Goal: Transaction & Acquisition: Purchase product/service

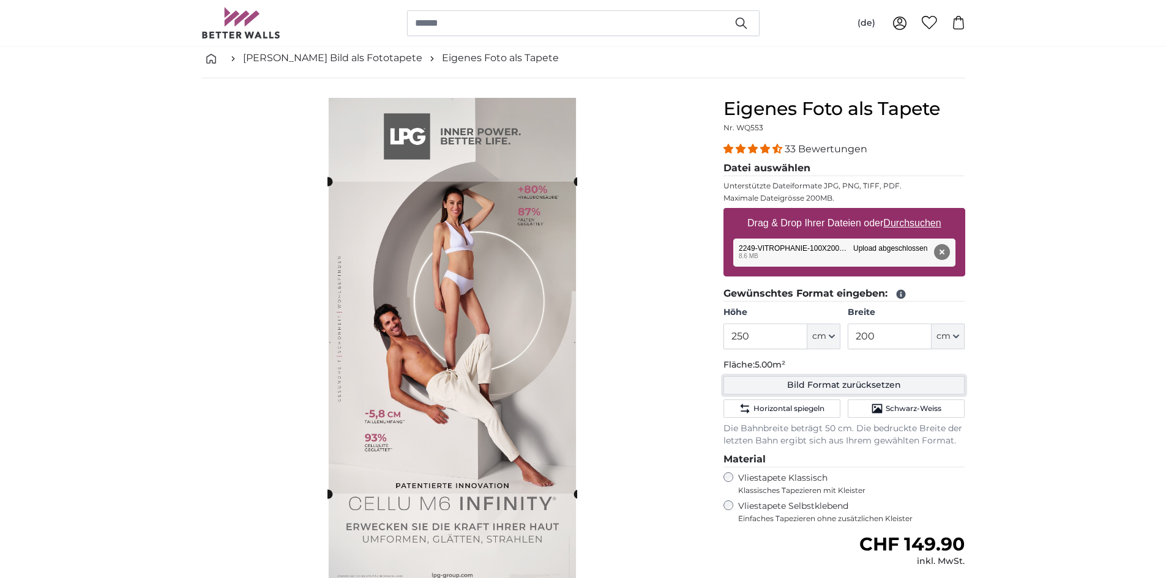
click at [877, 383] on button "Bild Format zurücksetzen" at bounding box center [844, 385] width 242 height 18
type input "200"
type input "102"
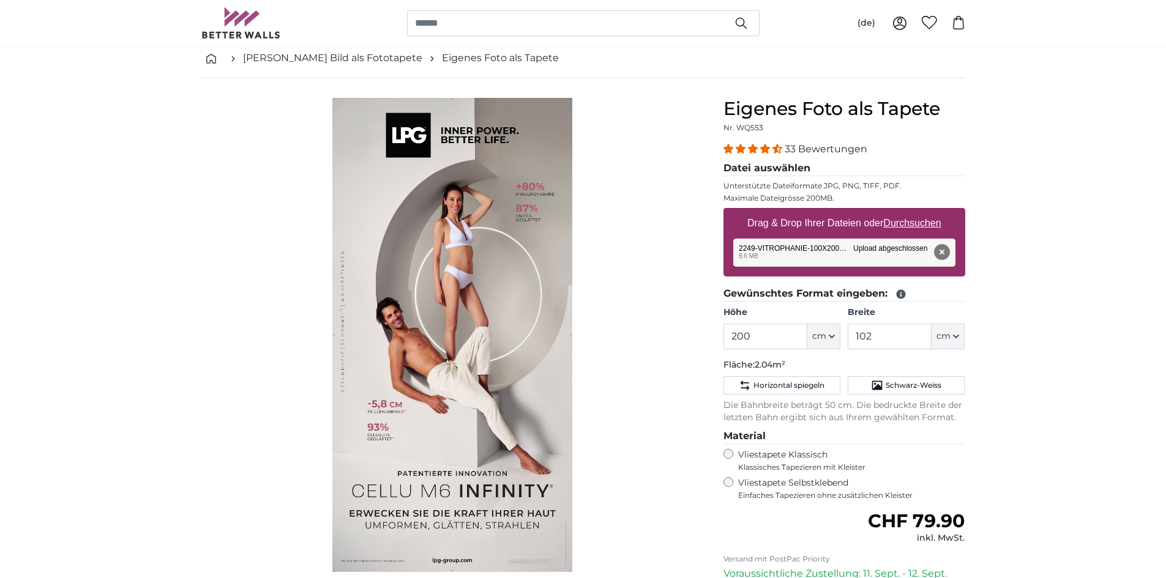
scroll to position [122, 0]
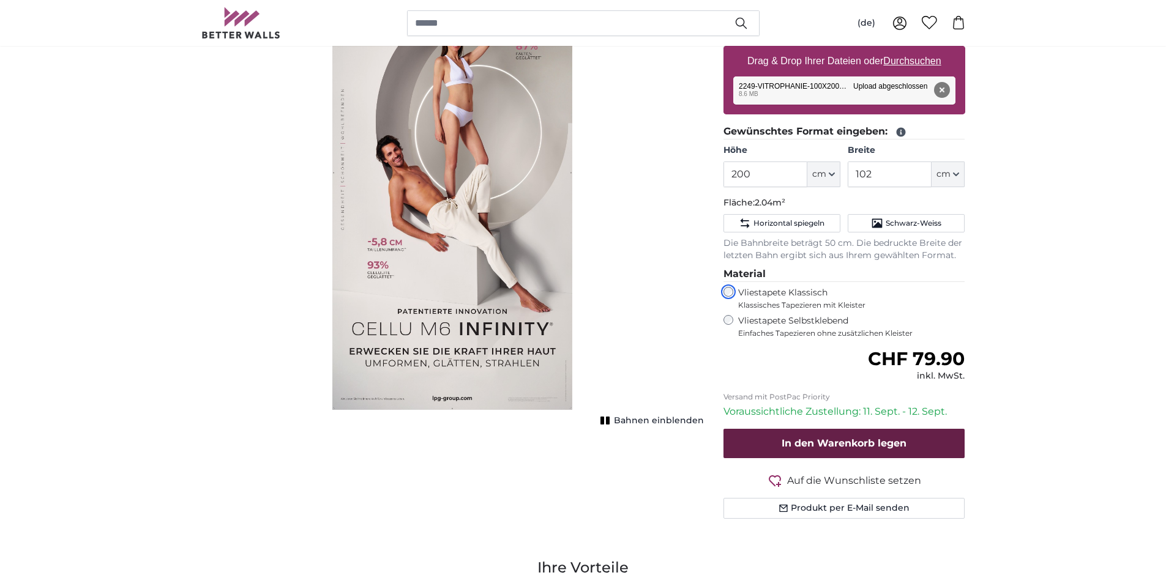
scroll to position [245, 0]
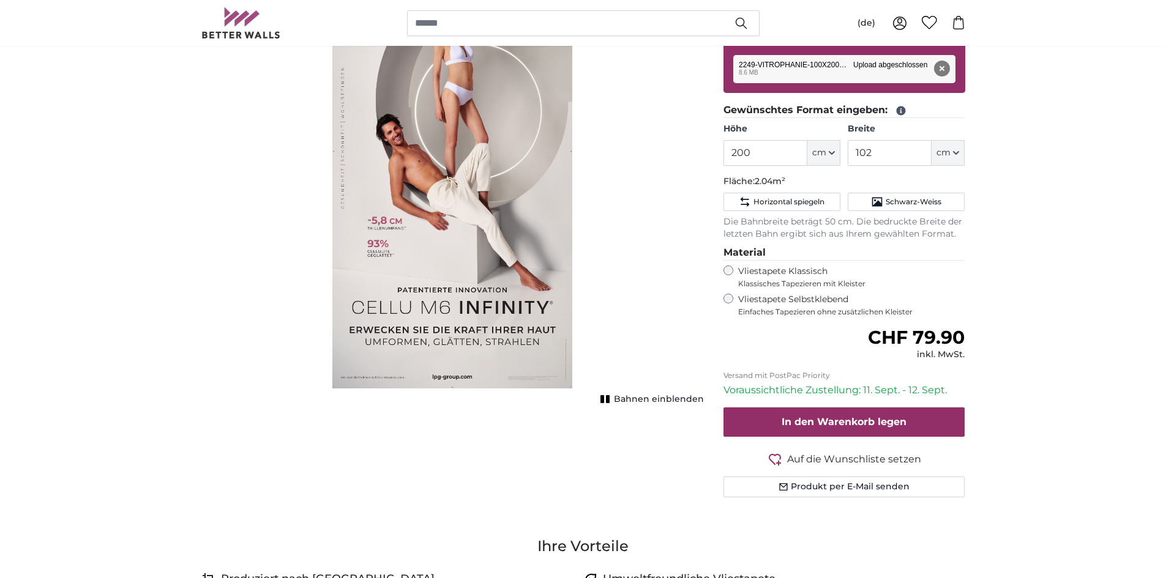
click at [665, 399] on span "Bahnen einblenden" at bounding box center [659, 400] width 90 height 12
click at [665, 399] on span "Bahnen ausblenden" at bounding box center [658, 400] width 91 height 12
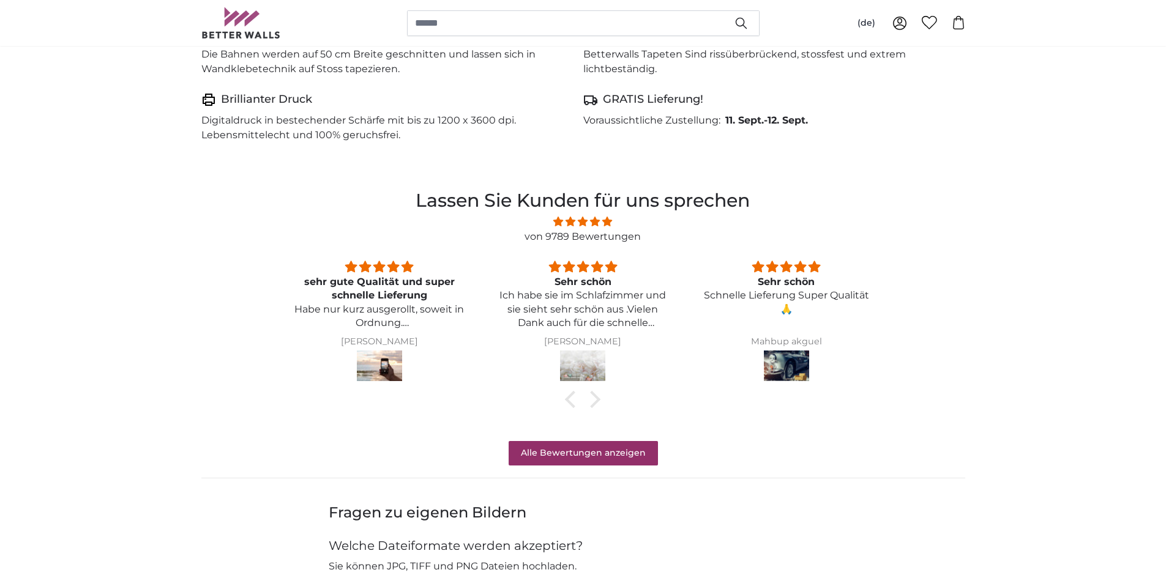
scroll to position [979, 0]
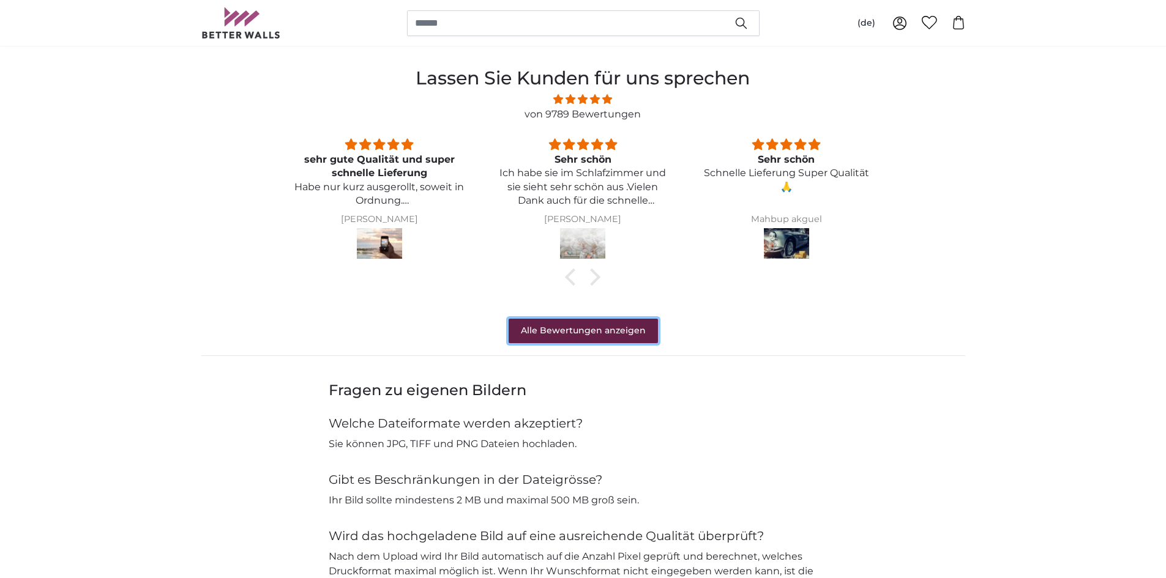
click at [567, 326] on link "Alle Bewertungen anzeigen" at bounding box center [583, 331] width 149 height 24
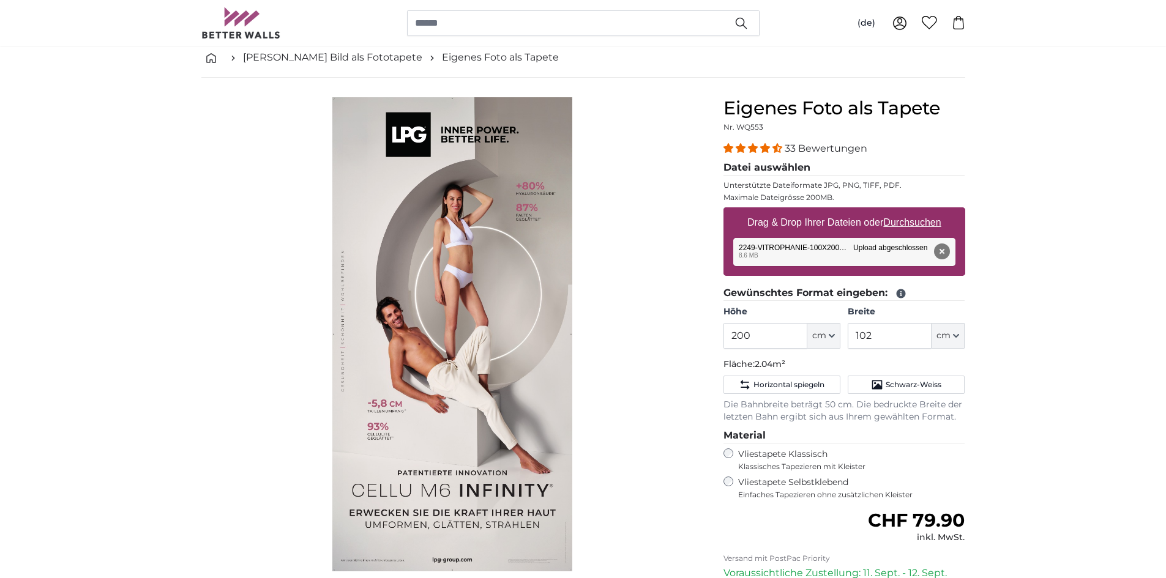
scroll to position [61, 0]
drag, startPoint x: 785, startPoint y: 342, endPoint x: 706, endPoint y: 341, distance: 78.3
click at [706, 341] on product-detail "Abbrechen Bild zuschneiden Bahnen einblenden Eigenes Foto als Tapete Nr. WQ553 …" at bounding box center [583, 394] width 783 height 632
type input "200"
click at [906, 329] on input "102" at bounding box center [890, 337] width 84 height 26
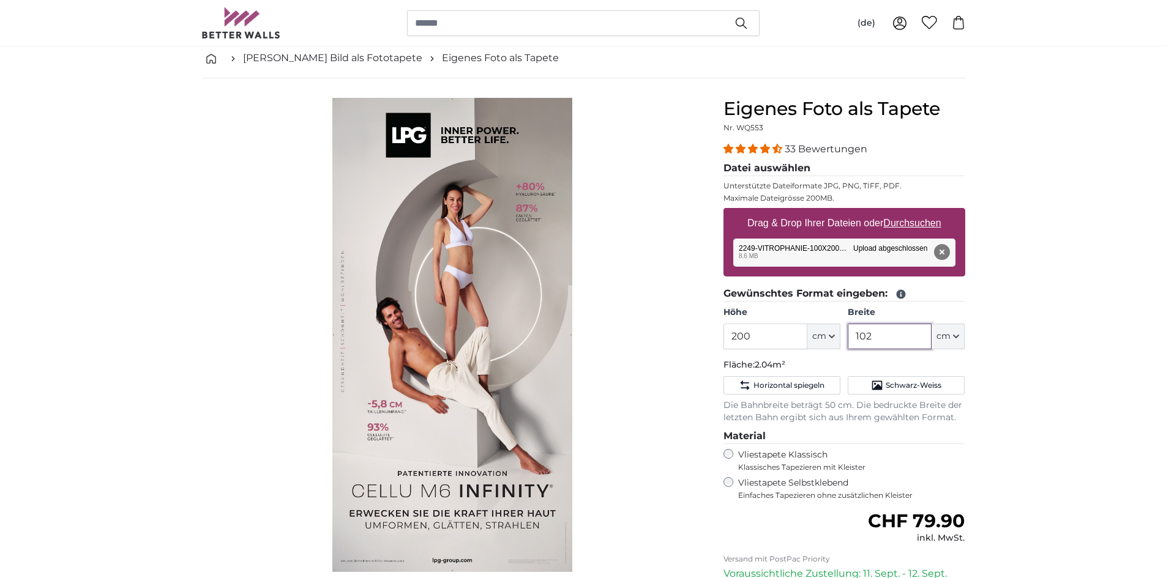
drag, startPoint x: 890, startPoint y: 334, endPoint x: 832, endPoint y: 340, distance: 57.8
click at [832, 340] on div "Höhe 200 ft cm Centimeter (cm) Inches (inch) Feet (ft. in.) Breite 102 ft cm Ce…" at bounding box center [844, 328] width 242 height 43
type input "180"
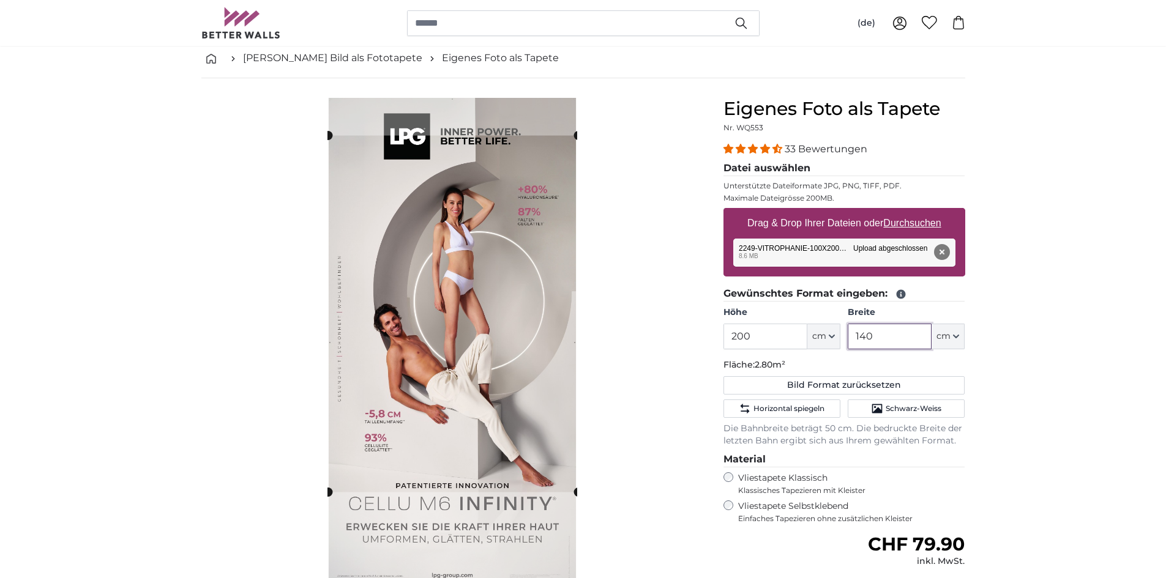
click at [539, 289] on cropper-handle at bounding box center [453, 314] width 250 height 357
drag, startPoint x: 879, startPoint y: 340, endPoint x: 856, endPoint y: 337, distance: 24.1
click at [856, 337] on input "140" at bounding box center [890, 337] width 84 height 26
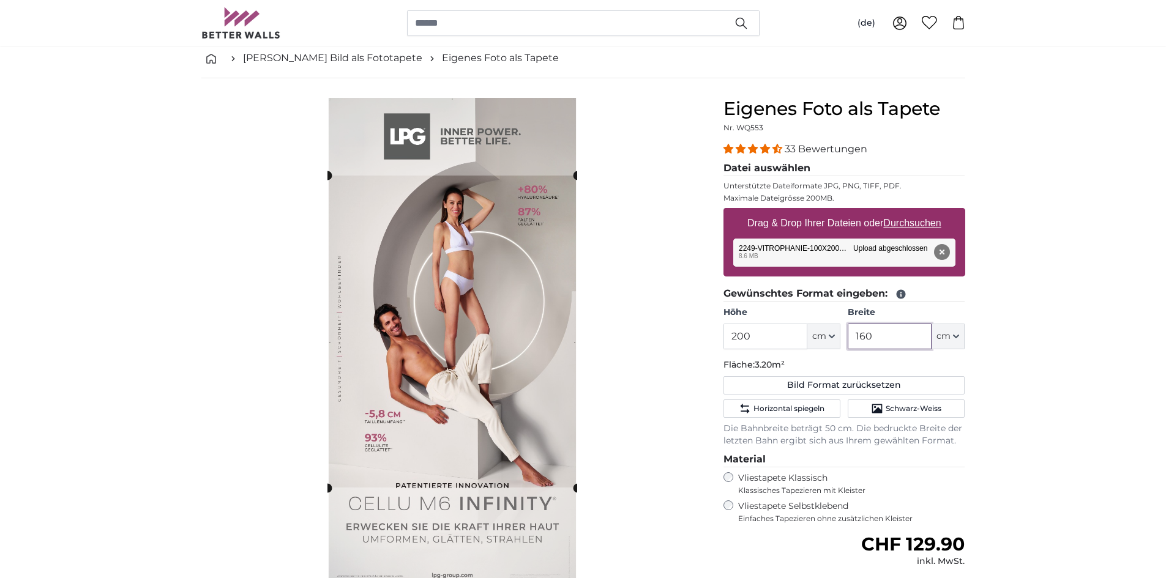
click at [509, 334] on cropper-handle at bounding box center [452, 332] width 250 height 312
drag, startPoint x: 881, startPoint y: 346, endPoint x: 851, endPoint y: 346, distance: 30.6
click at [851, 346] on input "160" at bounding box center [890, 337] width 84 height 26
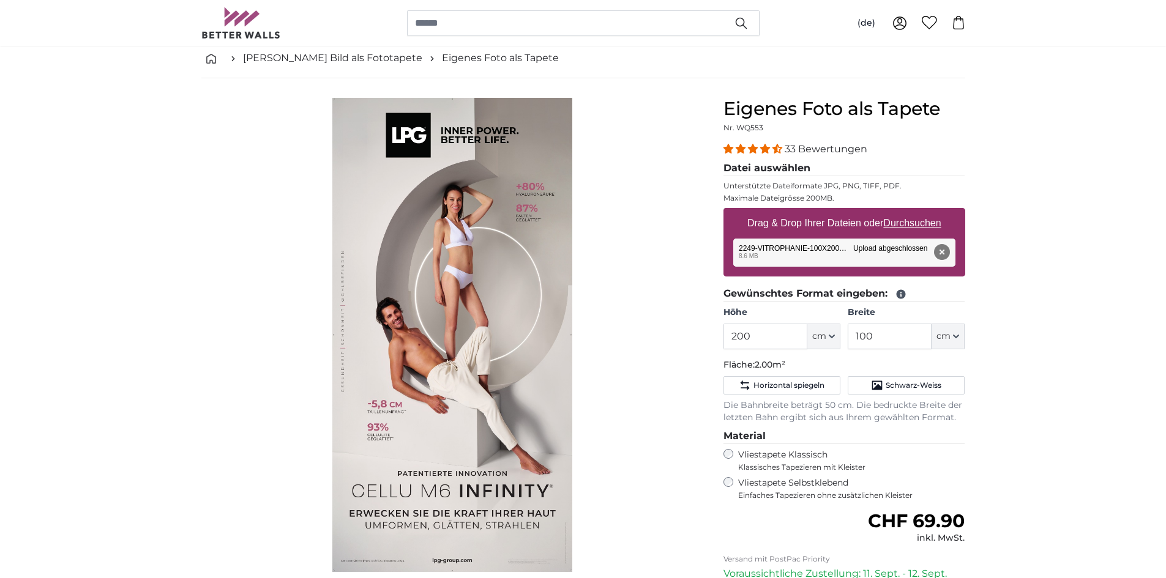
click at [420, 314] on img "1 of 1" at bounding box center [452, 335] width 240 height 474
drag, startPoint x: 432, startPoint y: 315, endPoint x: 440, endPoint y: 288, distance: 28.1
click at [439, 288] on img "1 of 1" at bounding box center [452, 335] width 240 height 474
drag, startPoint x: 469, startPoint y: 330, endPoint x: 475, endPoint y: 358, distance: 28.7
click at [475, 358] on img "1 of 1" at bounding box center [452, 335] width 240 height 474
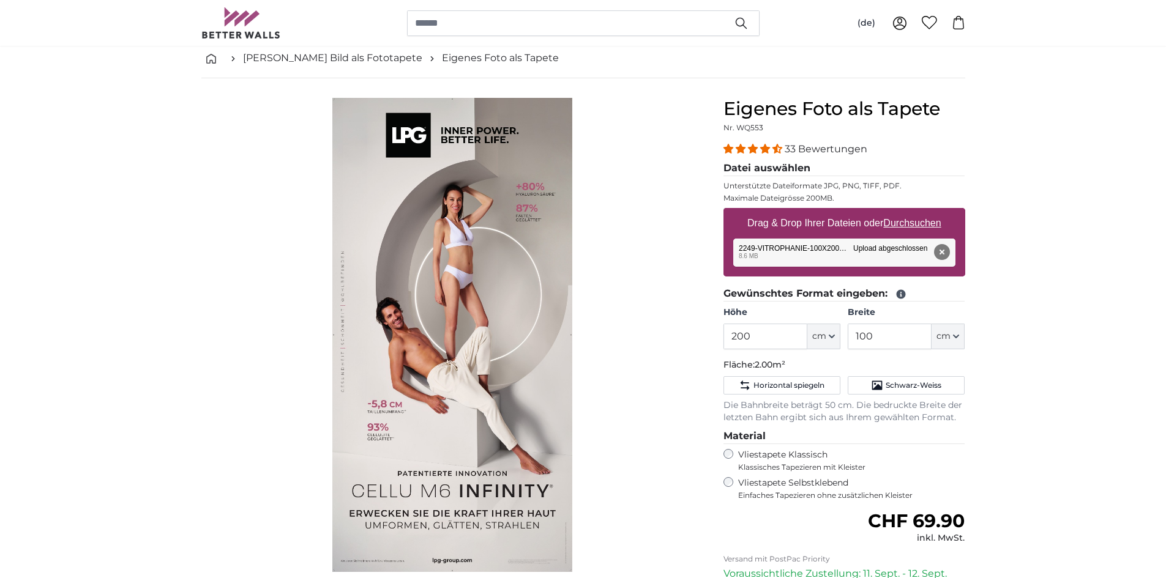
drag, startPoint x: 476, startPoint y: 358, endPoint x: 489, endPoint y: 314, distance: 45.9
click at [488, 315] on img "1 of 1" at bounding box center [452, 335] width 240 height 474
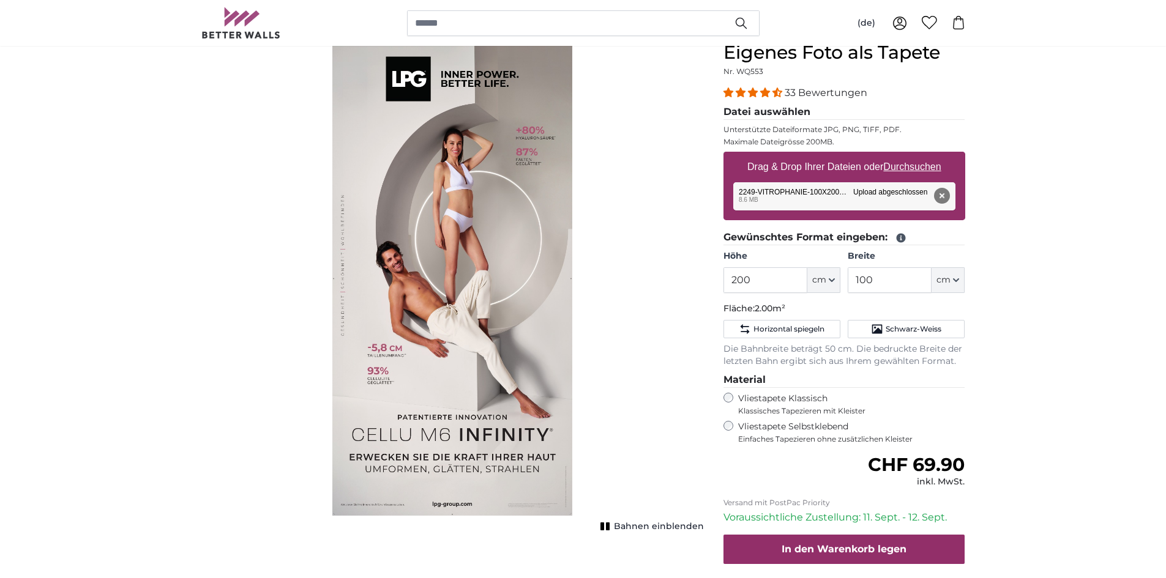
scroll to position [184, 0]
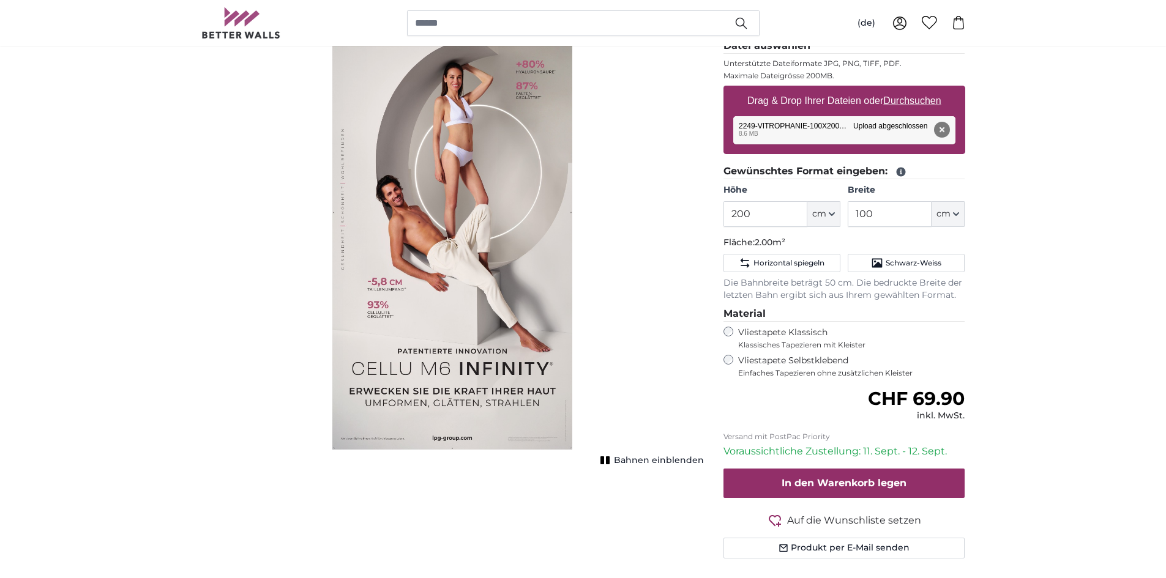
click at [442, 370] on img "1 of 1" at bounding box center [452, 213] width 240 height 474
click at [456, 291] on img "1 of 1" at bounding box center [452, 213] width 240 height 474
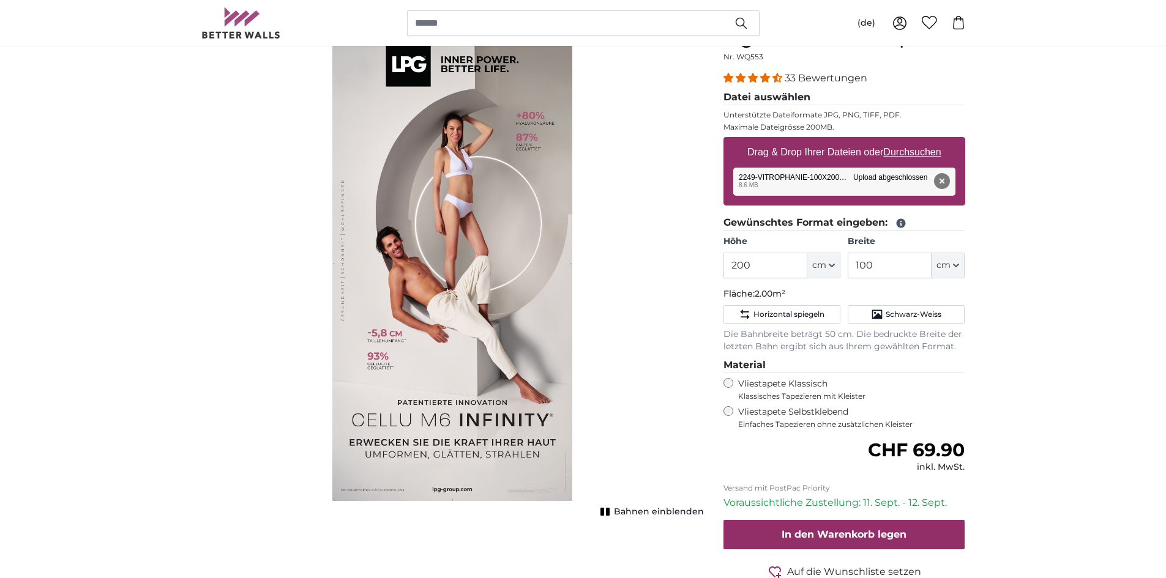
scroll to position [0, 0]
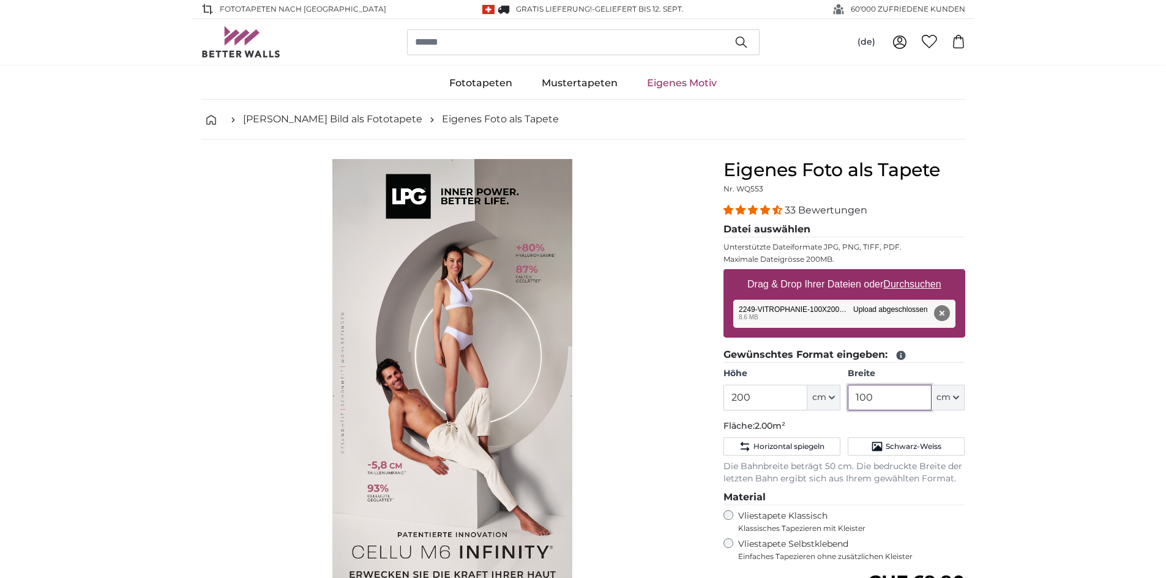
click at [920, 398] on input "100" at bounding box center [890, 398] width 84 height 26
drag, startPoint x: 531, startPoint y: 333, endPoint x: 505, endPoint y: 345, distance: 28.8
click at [505, 345] on img "1 of 1" at bounding box center [452, 396] width 240 height 474
drag, startPoint x: 878, startPoint y: 394, endPoint x: 801, endPoint y: 397, distance: 77.8
click at [810, 401] on div "Höhe 200 ft cm Centimeter (cm) Inches (inch) Feet (ft. in.) Breite 100 ft cm Ce…" at bounding box center [844, 389] width 242 height 43
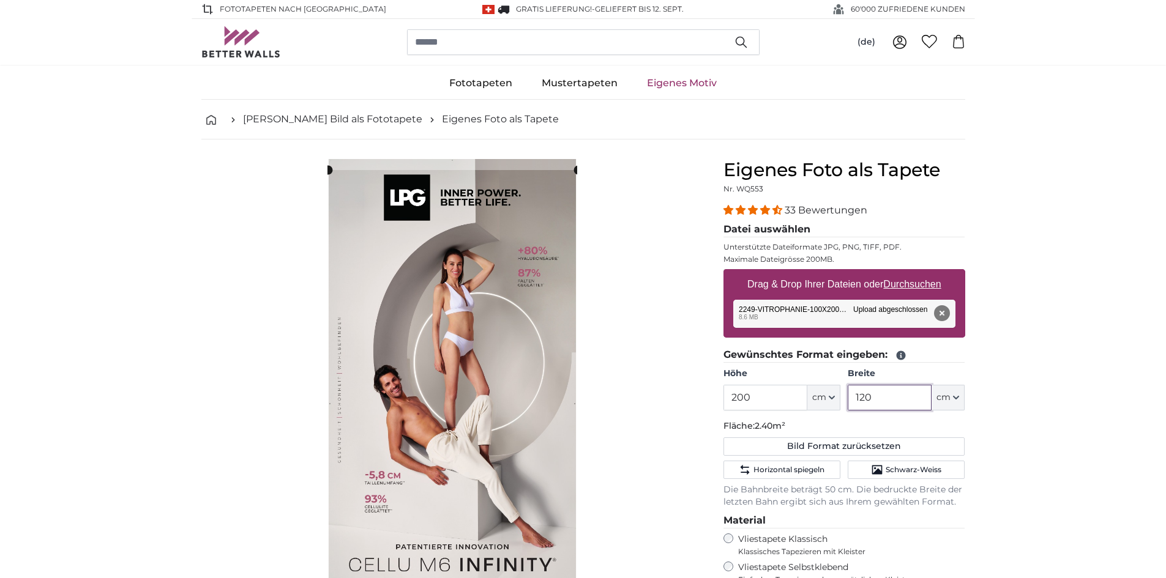
click at [510, 302] on cropper-handle at bounding box center [453, 378] width 250 height 416
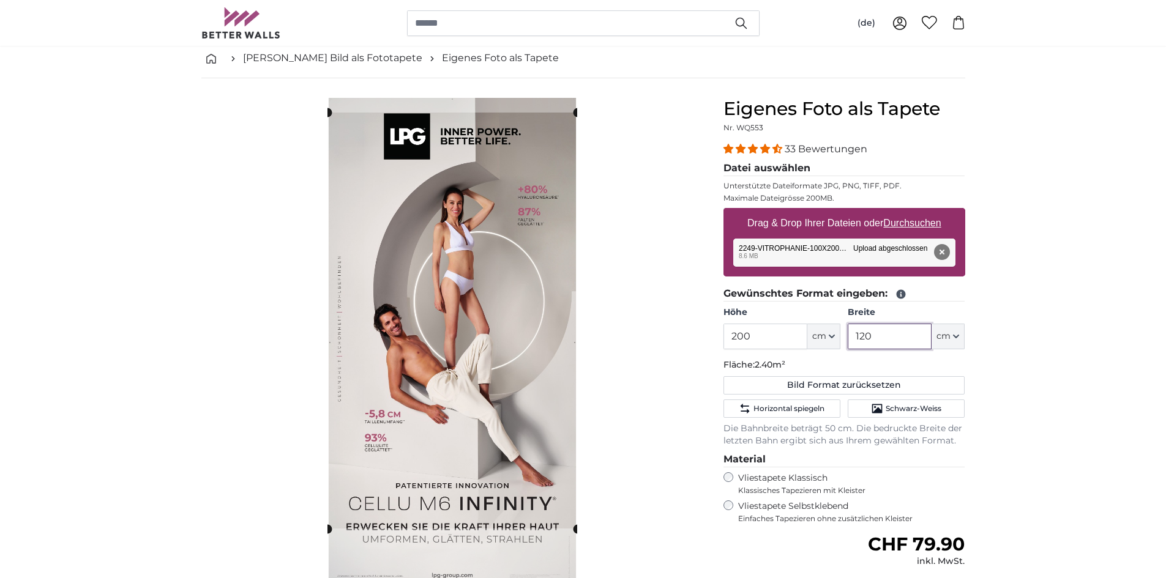
click at [544, 285] on cropper-handle at bounding box center [452, 321] width 250 height 416
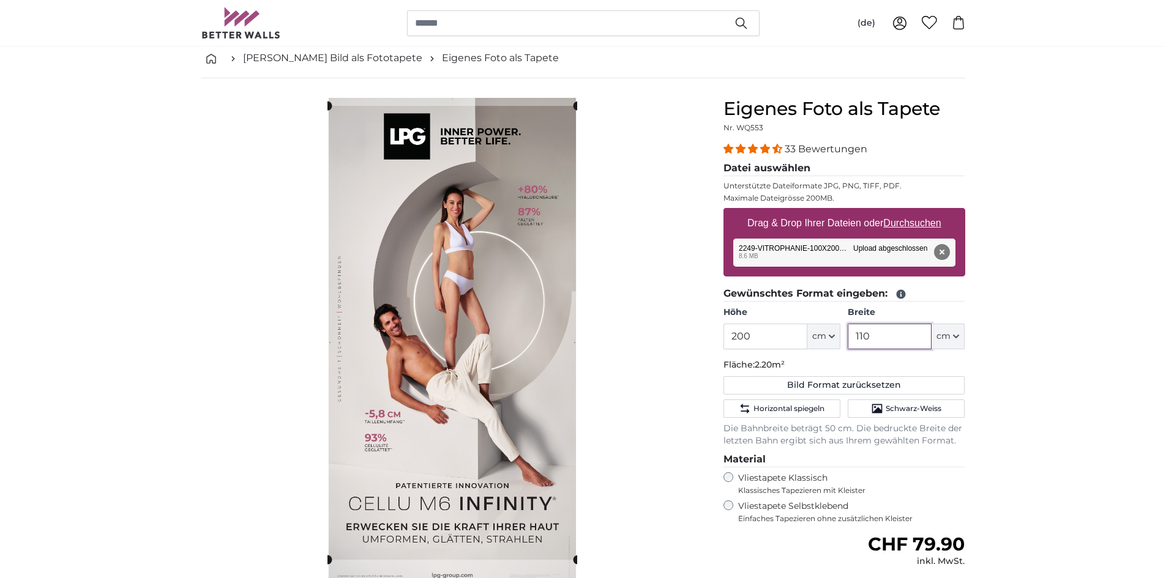
click at [555, 303] on cropper-handle at bounding box center [452, 333] width 250 height 454
click at [0, 0] on slot at bounding box center [0, 0] width 0 height 0
click at [490, 373] on cropper-handle at bounding box center [454, 323] width 248 height 450
type input "1"
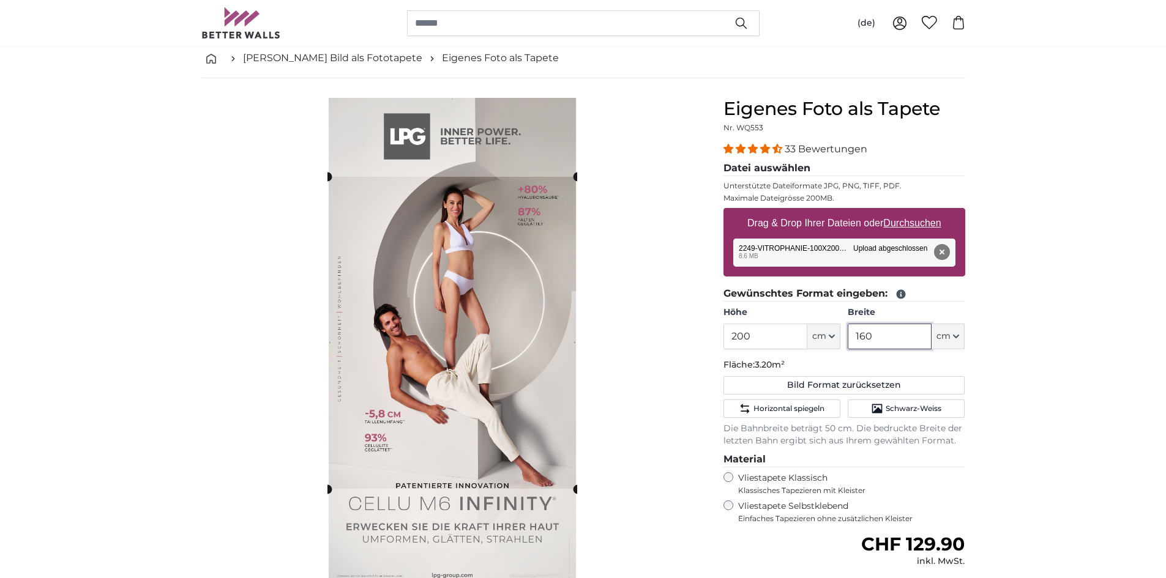
click at [416, 254] on cropper-handle at bounding box center [452, 333] width 250 height 312
drag, startPoint x: 887, startPoint y: 335, endPoint x: 853, endPoint y: 337, distance: 33.7
click at [853, 337] on input "160" at bounding box center [890, 337] width 84 height 26
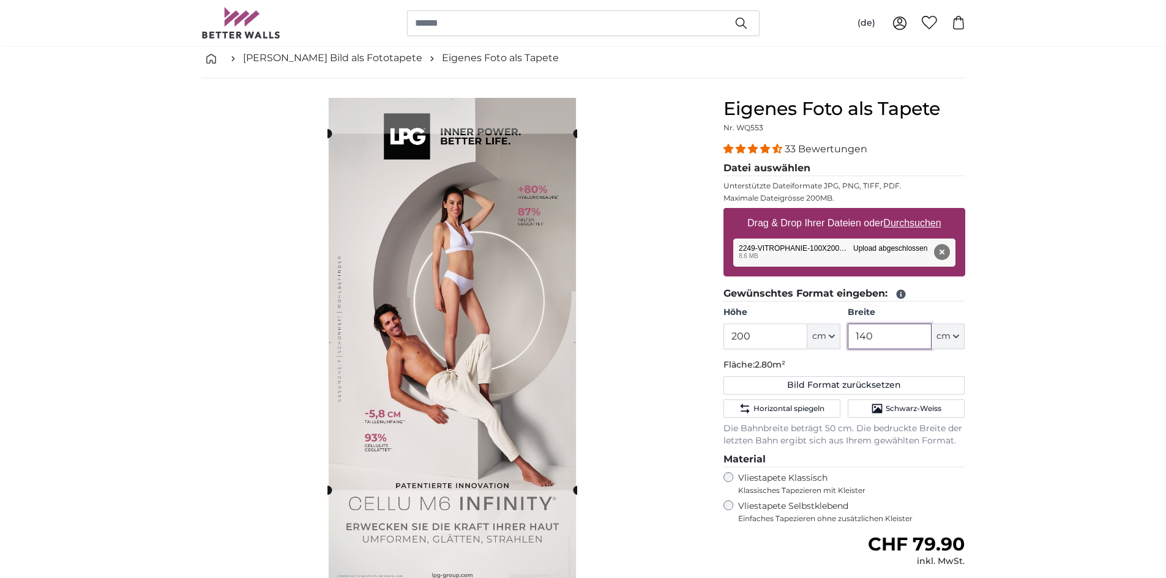
click at [493, 302] on cropper-handle at bounding box center [452, 312] width 250 height 357
type input "1"
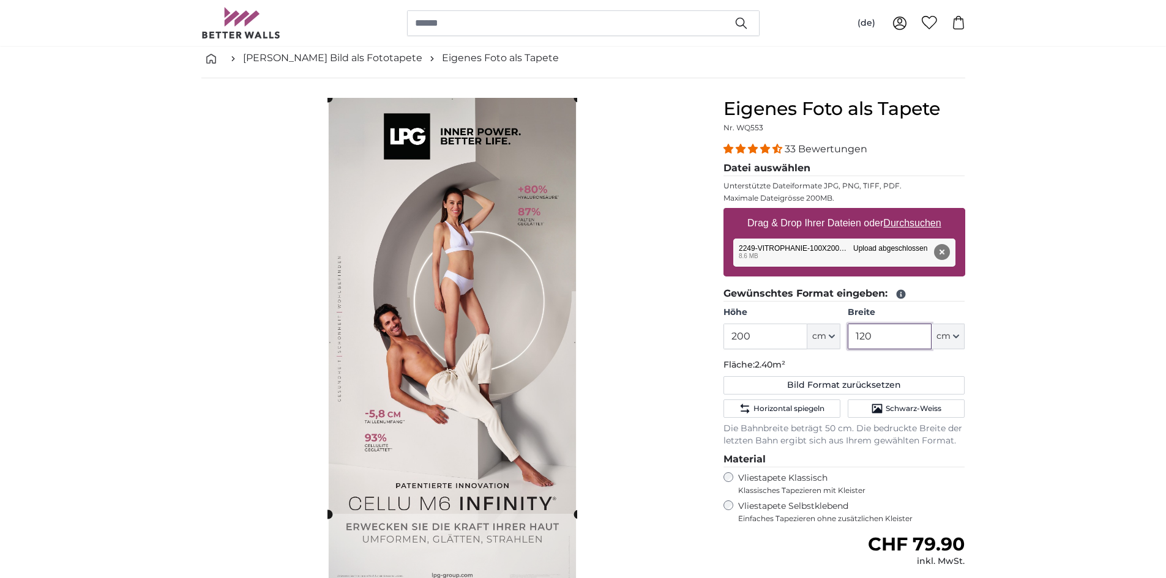
click at [500, 236] on cropper-handle at bounding box center [453, 306] width 250 height 416
type input "1"
click at [510, 189] on cropper-handle at bounding box center [453, 301] width 250 height 384
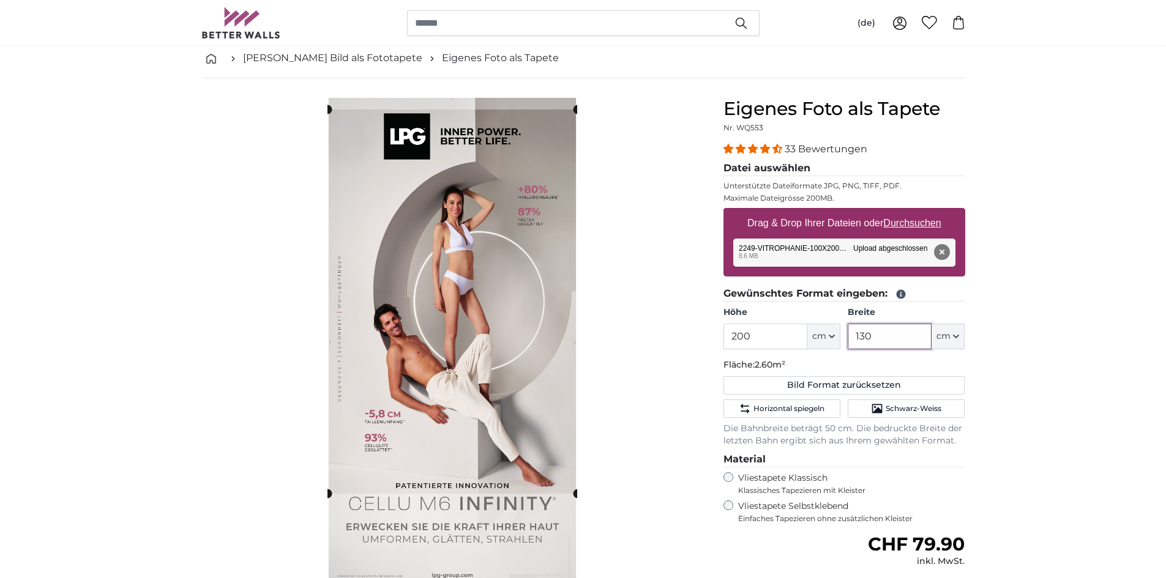
click at [507, 190] on cropper-handle at bounding box center [452, 302] width 250 height 384
type input "130"
drag, startPoint x: 759, startPoint y: 345, endPoint x: 726, endPoint y: 335, distance: 34.3
click at [726, 335] on input "200" at bounding box center [765, 337] width 84 height 26
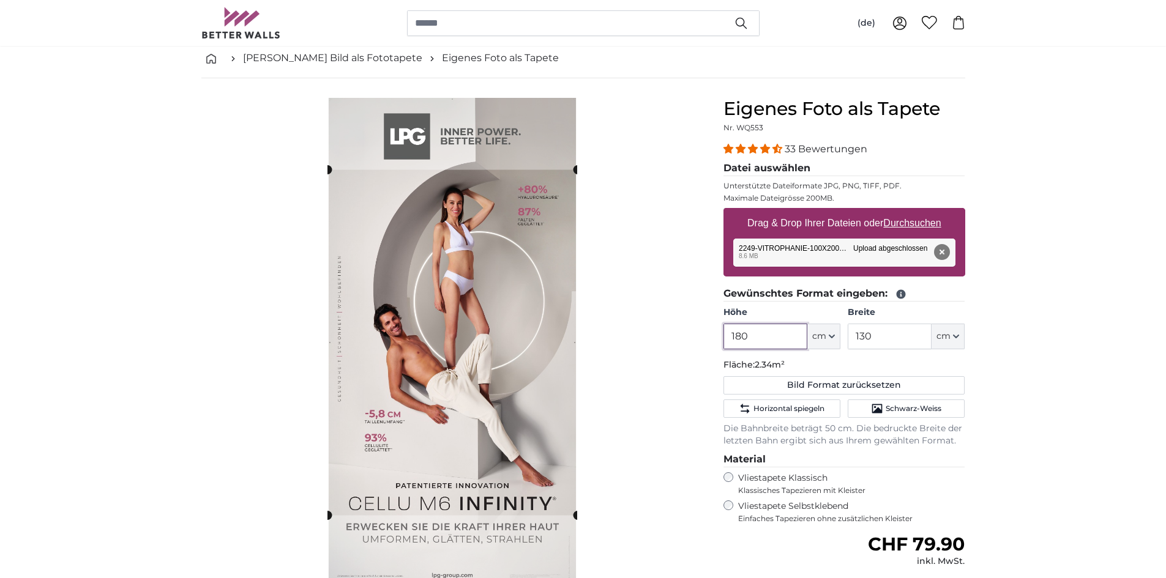
drag, startPoint x: 726, startPoint y: 335, endPoint x: 727, endPoint y: 302, distance: 33.7
click at [727, 302] on fieldset "Gewünschtes Format eingeben: Höhe 180 ft cm Centimeter (cm) Inches (inch) Feet …" at bounding box center [844, 366] width 242 height 161
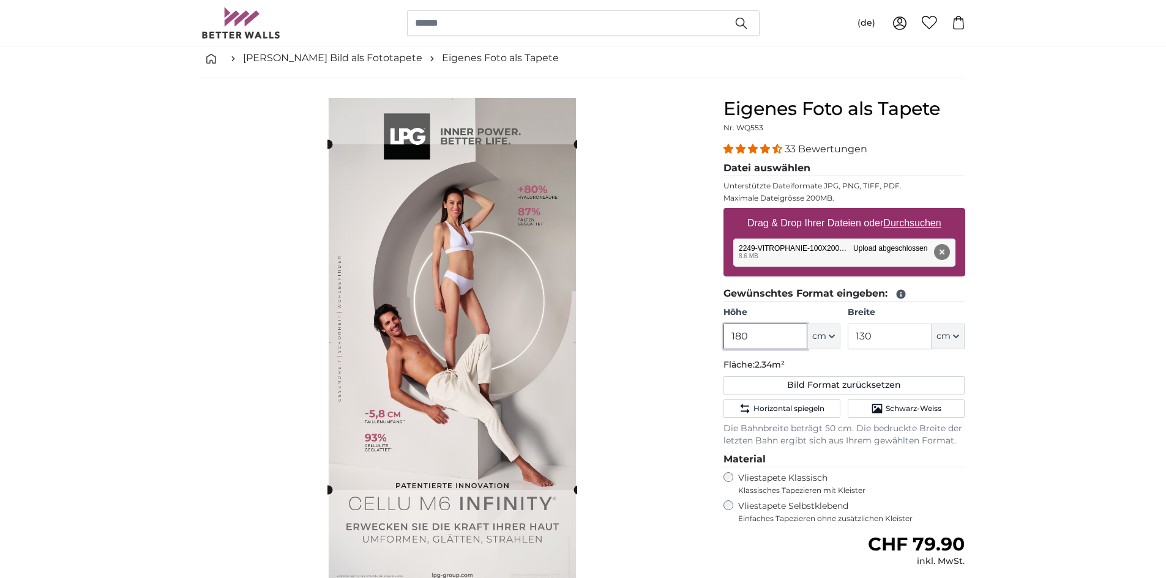
click at [531, 375] on cropper-handle at bounding box center [453, 317] width 250 height 346
drag, startPoint x: 759, startPoint y: 348, endPoint x: 728, endPoint y: 334, distance: 34.2
click at [722, 348] on div "Eigenes Foto als Tapete Nr. WQ553 33 Bewertungen Datei auswählen Unterstützte D…" at bounding box center [844, 416] width 261 height 636
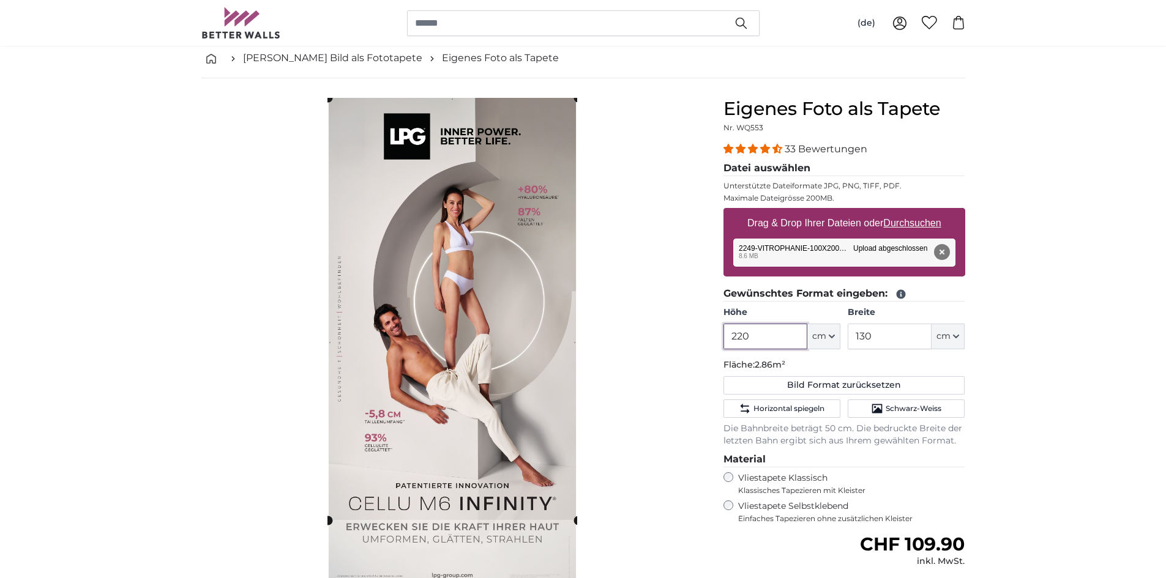
click at [502, 296] on cropper-handle at bounding box center [453, 309] width 250 height 422
click at [540, 255] on cropper-handle at bounding box center [453, 309] width 250 height 422
click at [532, 319] on cropper-handle at bounding box center [453, 309] width 250 height 422
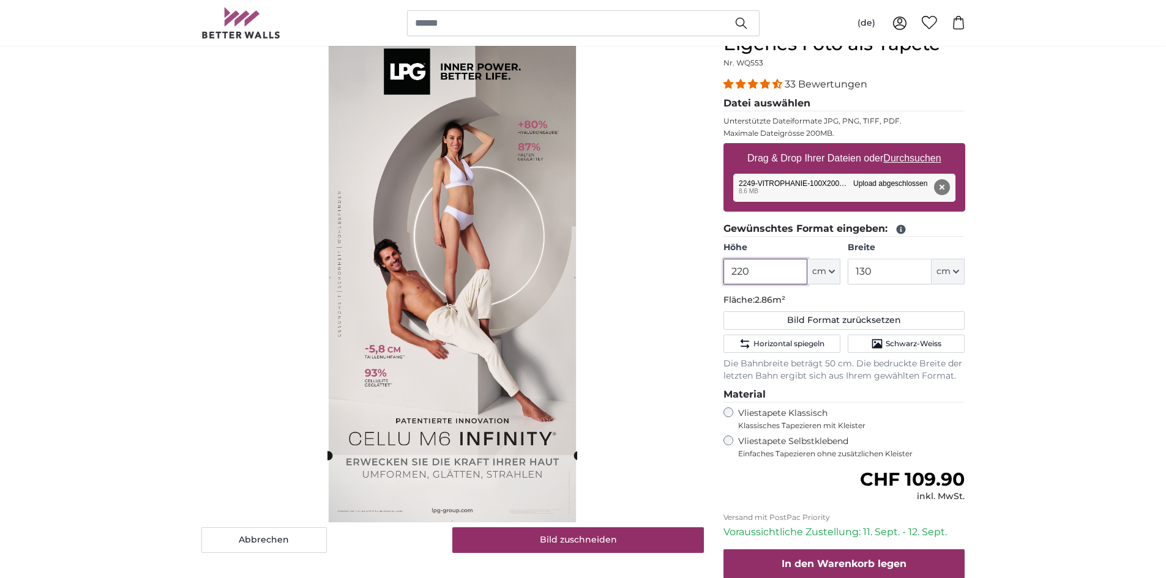
scroll to position [61, 0]
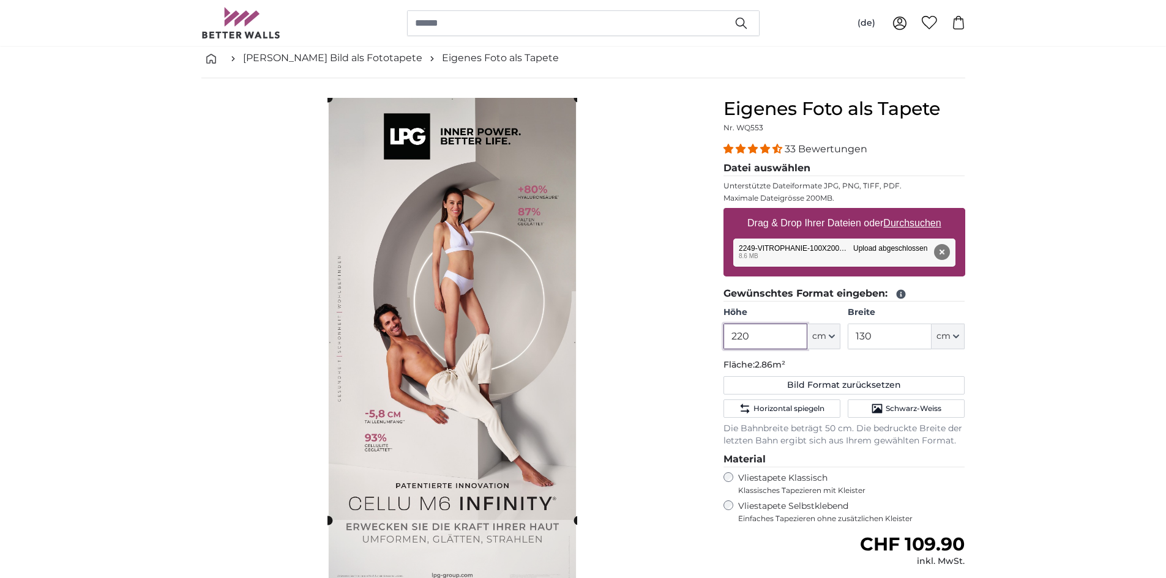
click at [536, 309] on cropper-handle at bounding box center [453, 309] width 250 height 422
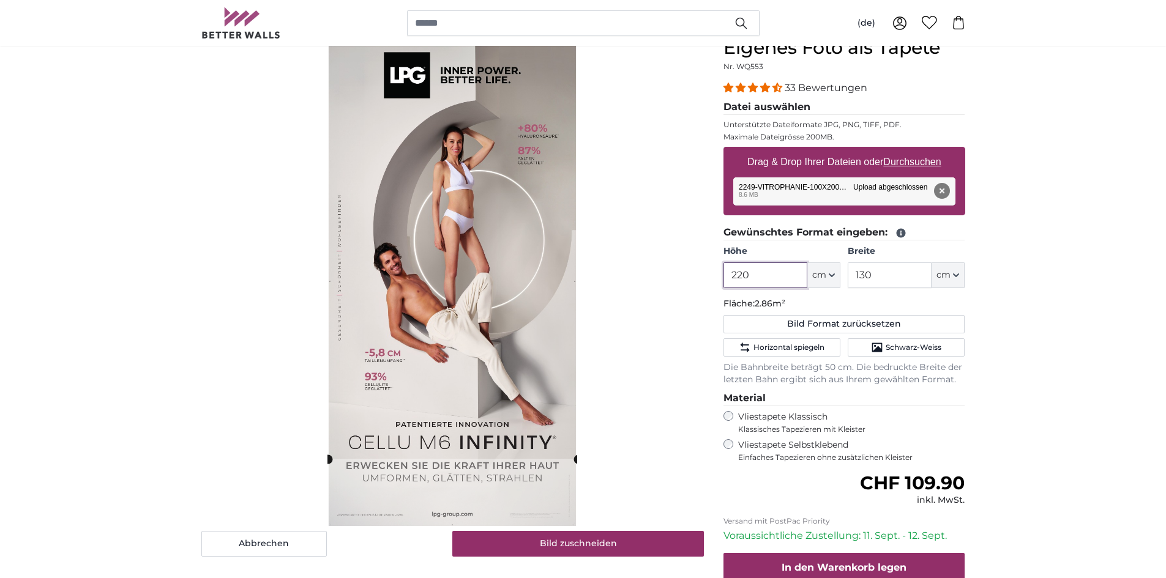
drag, startPoint x: 768, startPoint y: 278, endPoint x: 657, endPoint y: 217, distance: 126.3
click at [687, 250] on product-detail "Abbrechen Bild zuschneiden Bahnen einblenden Eigenes Foto als Tapete Nr. WQ553 …" at bounding box center [583, 344] width 783 height 655
type input "200"
click at [550, 244] on cropper-handle at bounding box center [453, 240] width 250 height 384
click at [674, 226] on div "Abbrechen Bild zuschneiden" at bounding box center [452, 297] width 502 height 520
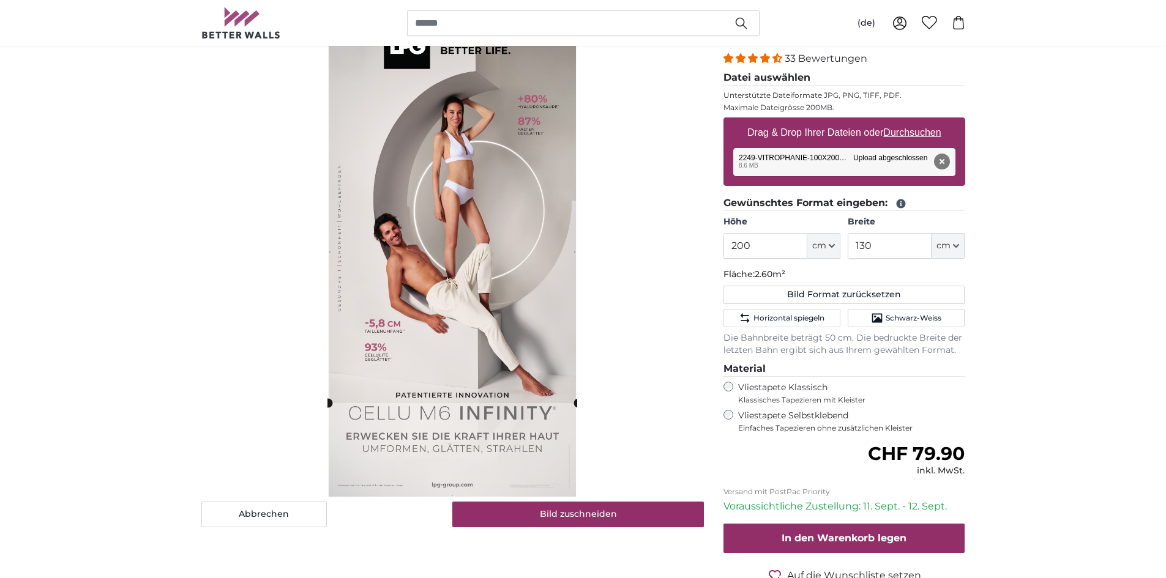
scroll to position [184, 0]
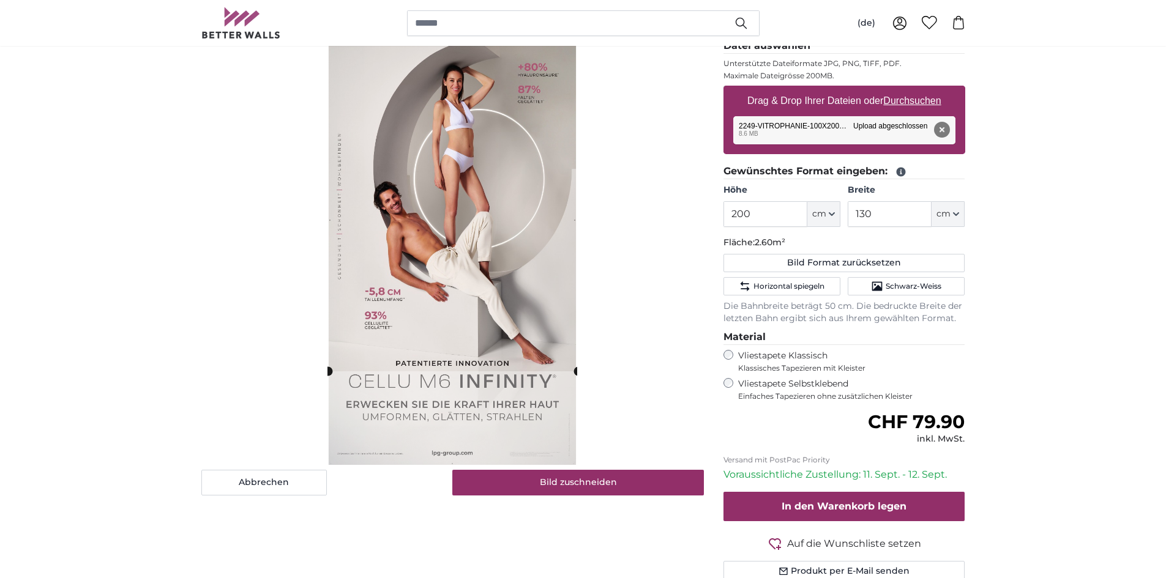
click at [731, 389] on div "Vliestapete Selbstklebend Einfaches Tapezieren ohne zusätzlichen Kleister" at bounding box center [844, 389] width 242 height 23
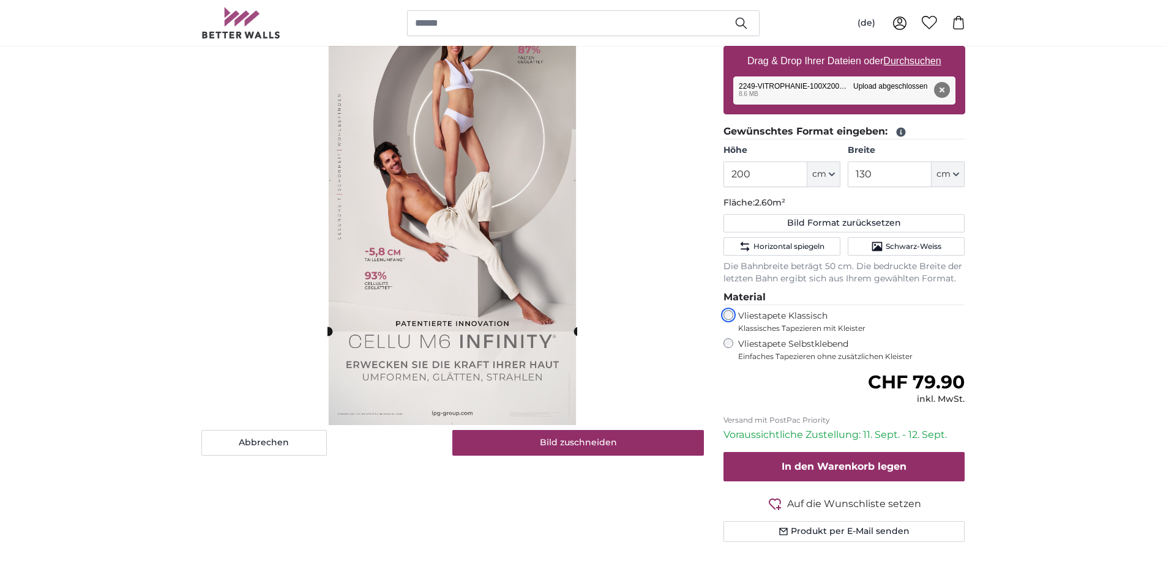
scroll to position [245, 0]
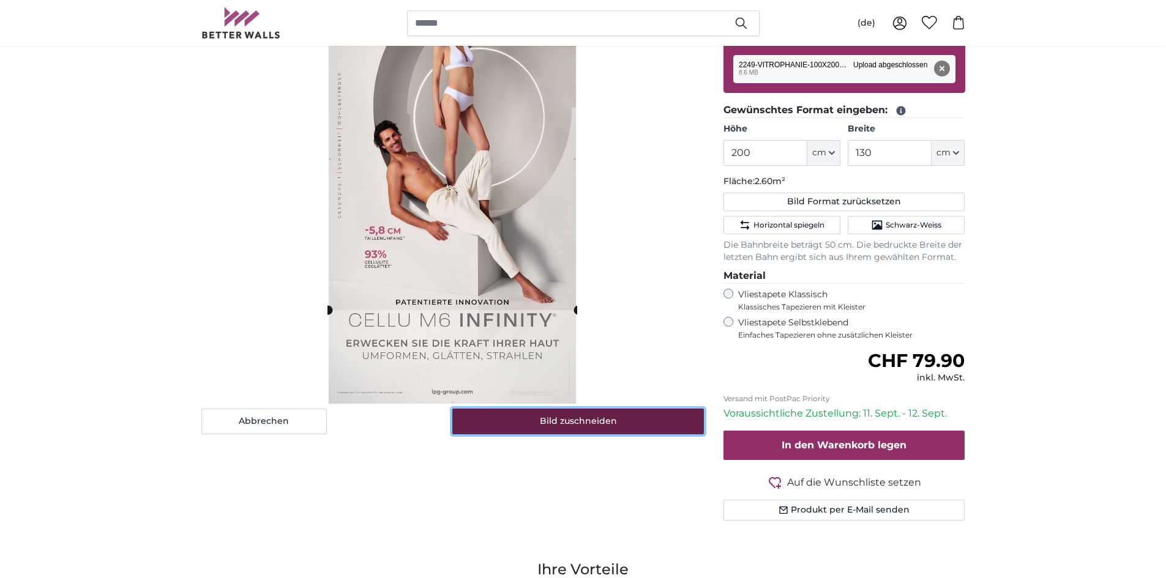
click at [695, 413] on button "Bild zuschneiden" at bounding box center [578, 422] width 252 height 26
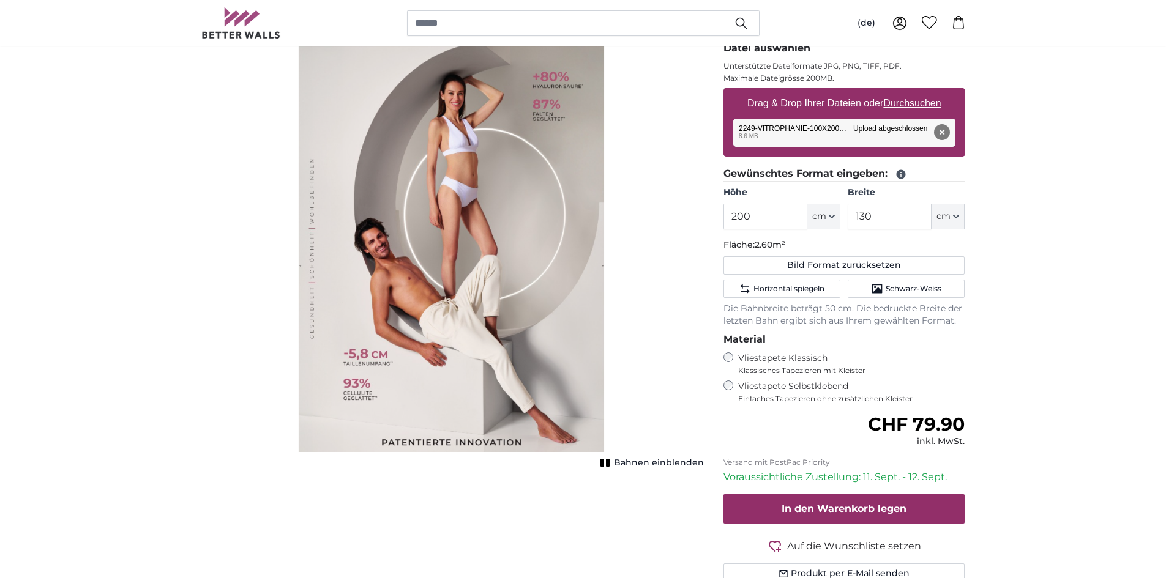
scroll to position [184, 0]
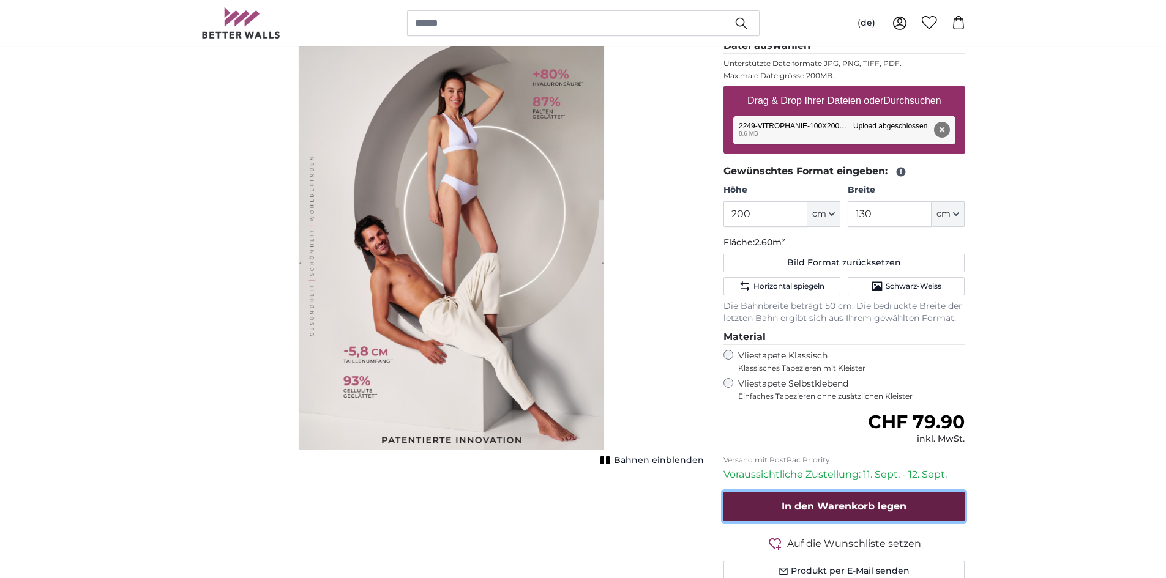
click at [876, 496] on button "In den Warenkorb legen" at bounding box center [844, 506] width 242 height 29
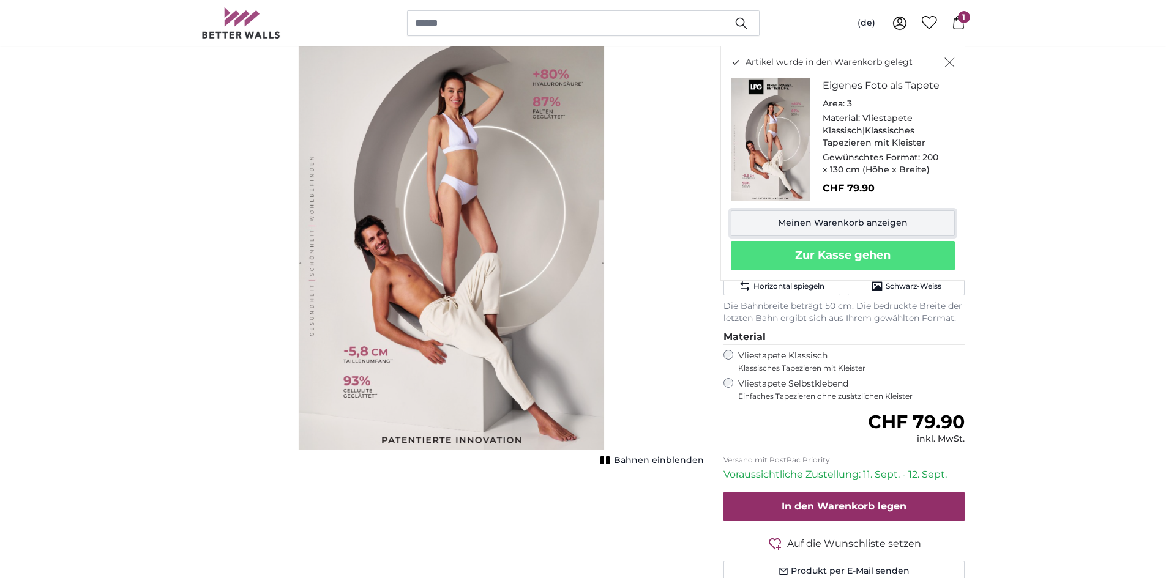
click at [861, 220] on link "Meinen Warenkorb anzeigen" at bounding box center [843, 224] width 224 height 26
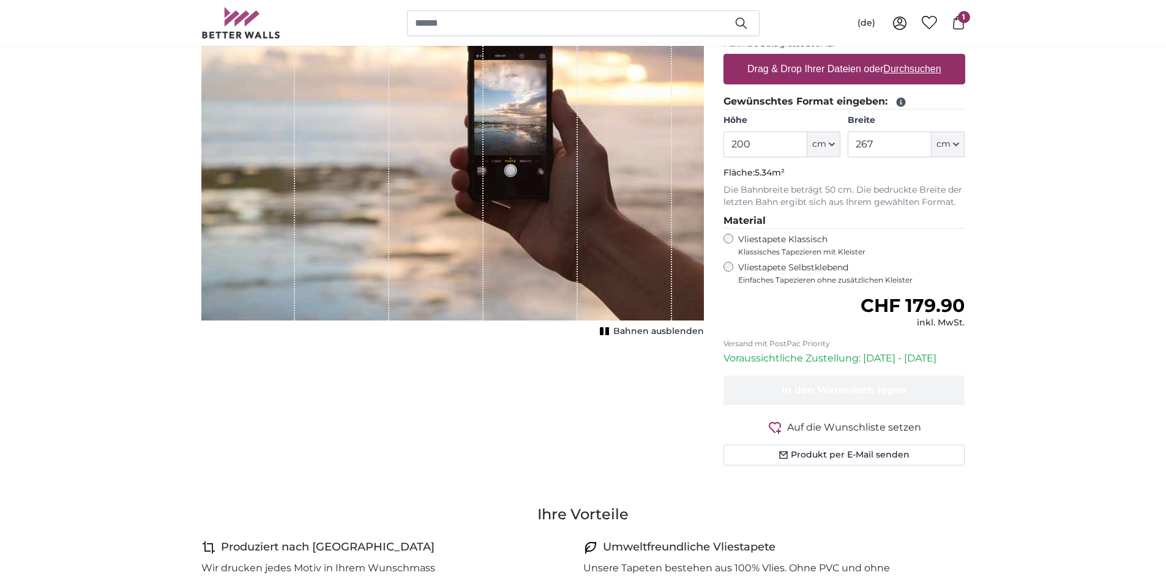
scroll to position [245, 0]
